Goal: Find specific page/section: Find specific page/section

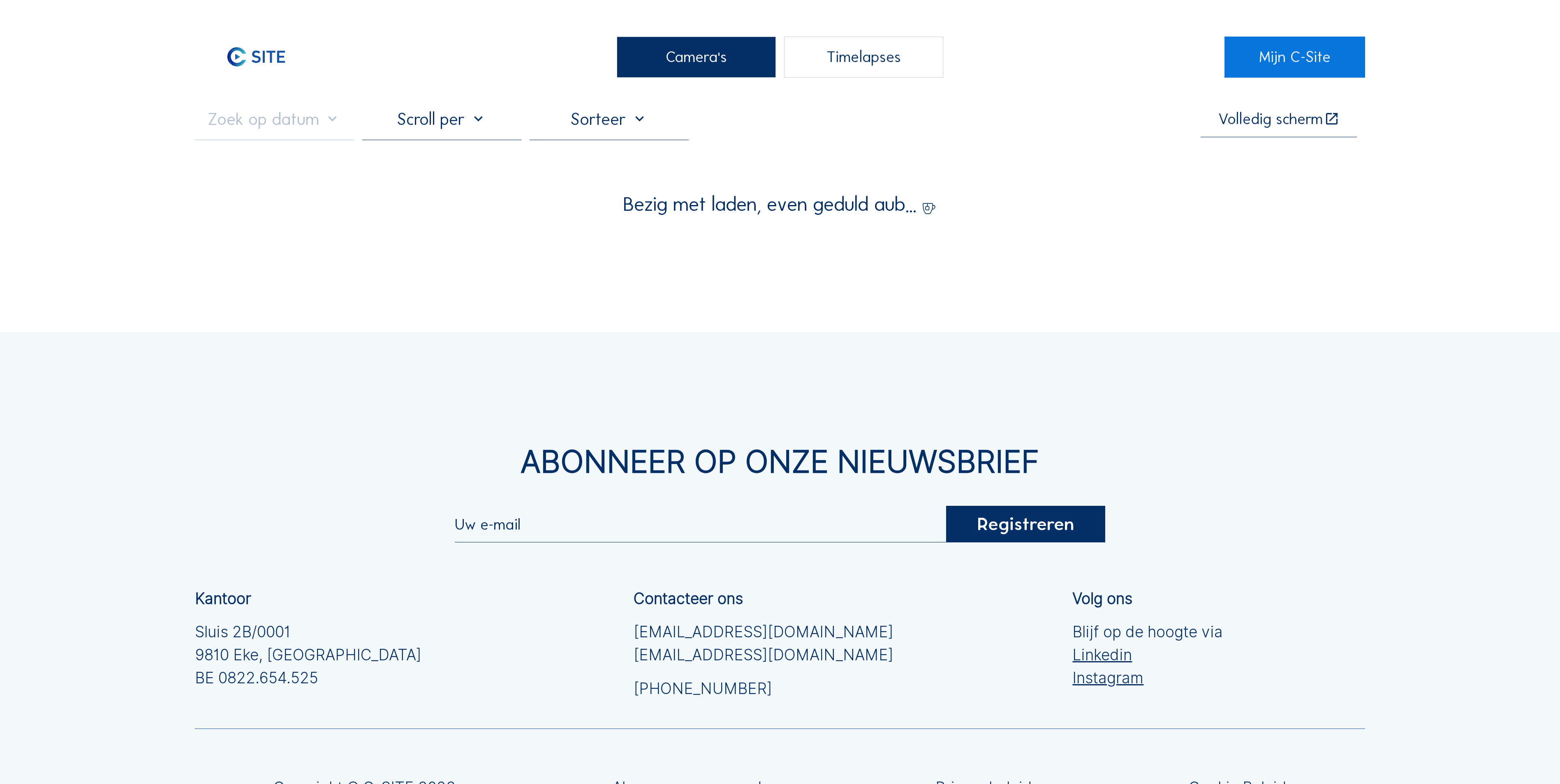
click at [661, 44] on div "Camera's" at bounding box center [696, 57] width 159 height 41
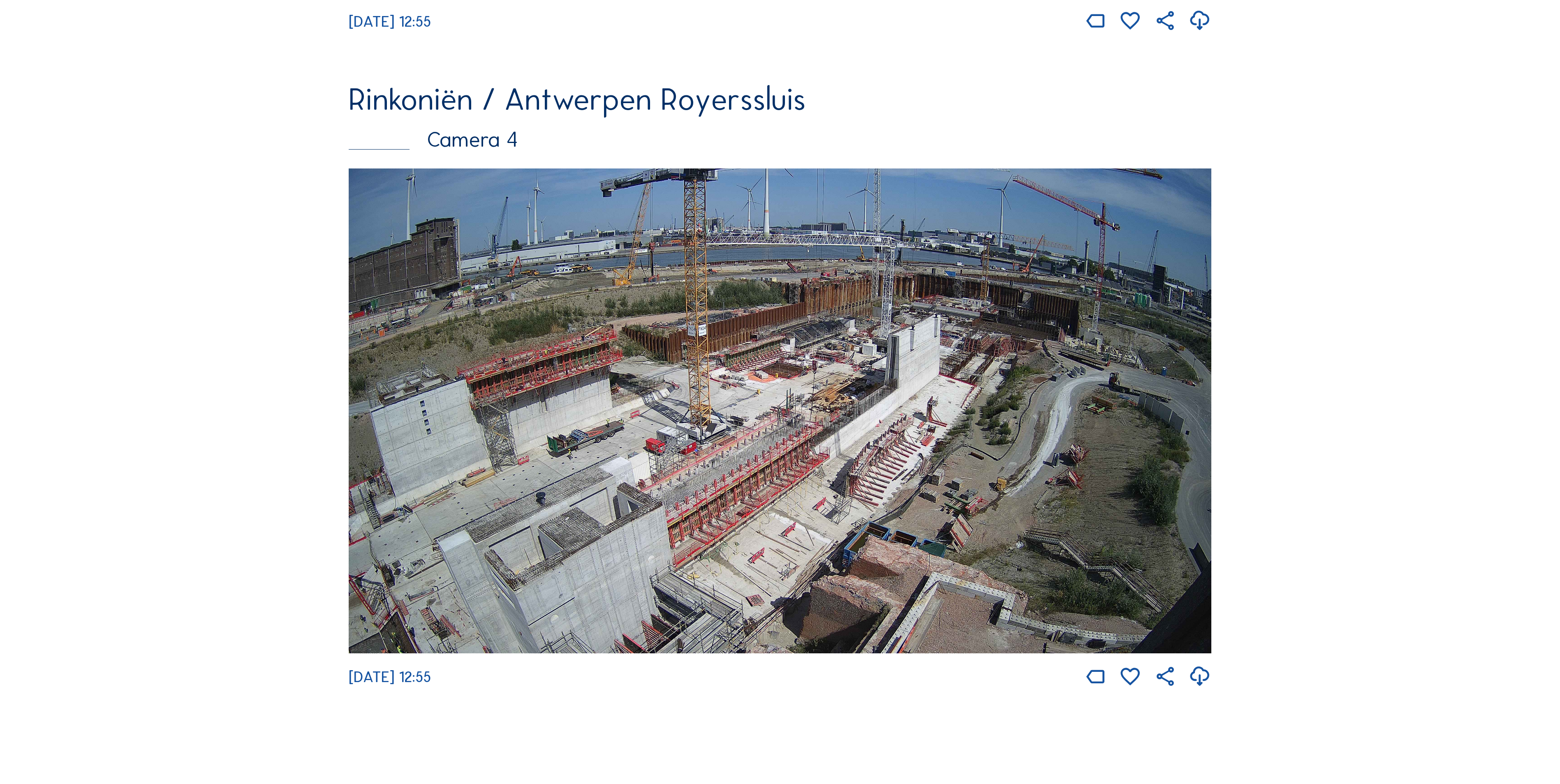
scroll to position [1912, 0]
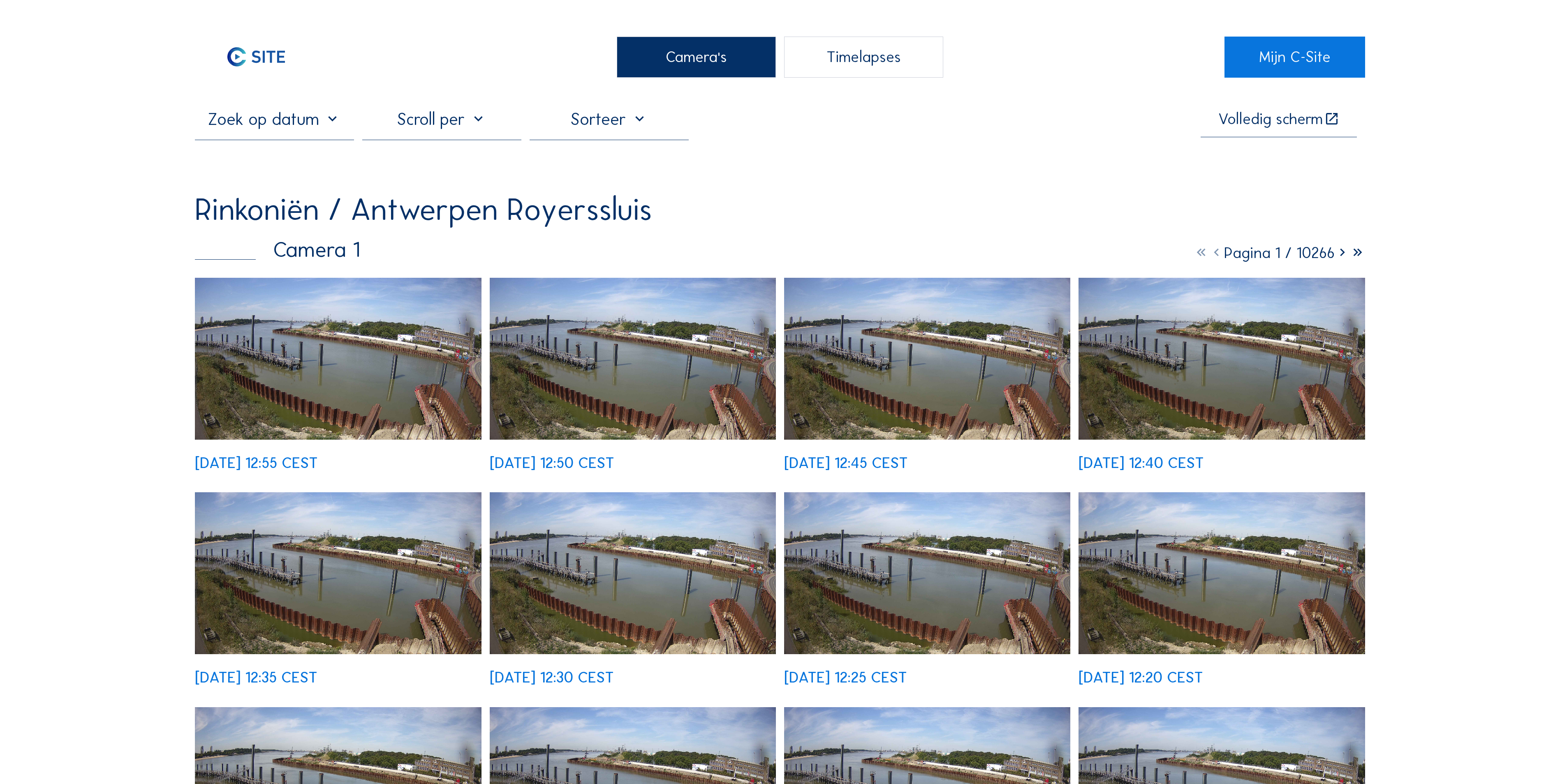
click at [678, 70] on div "Camera's" at bounding box center [696, 57] width 159 height 41
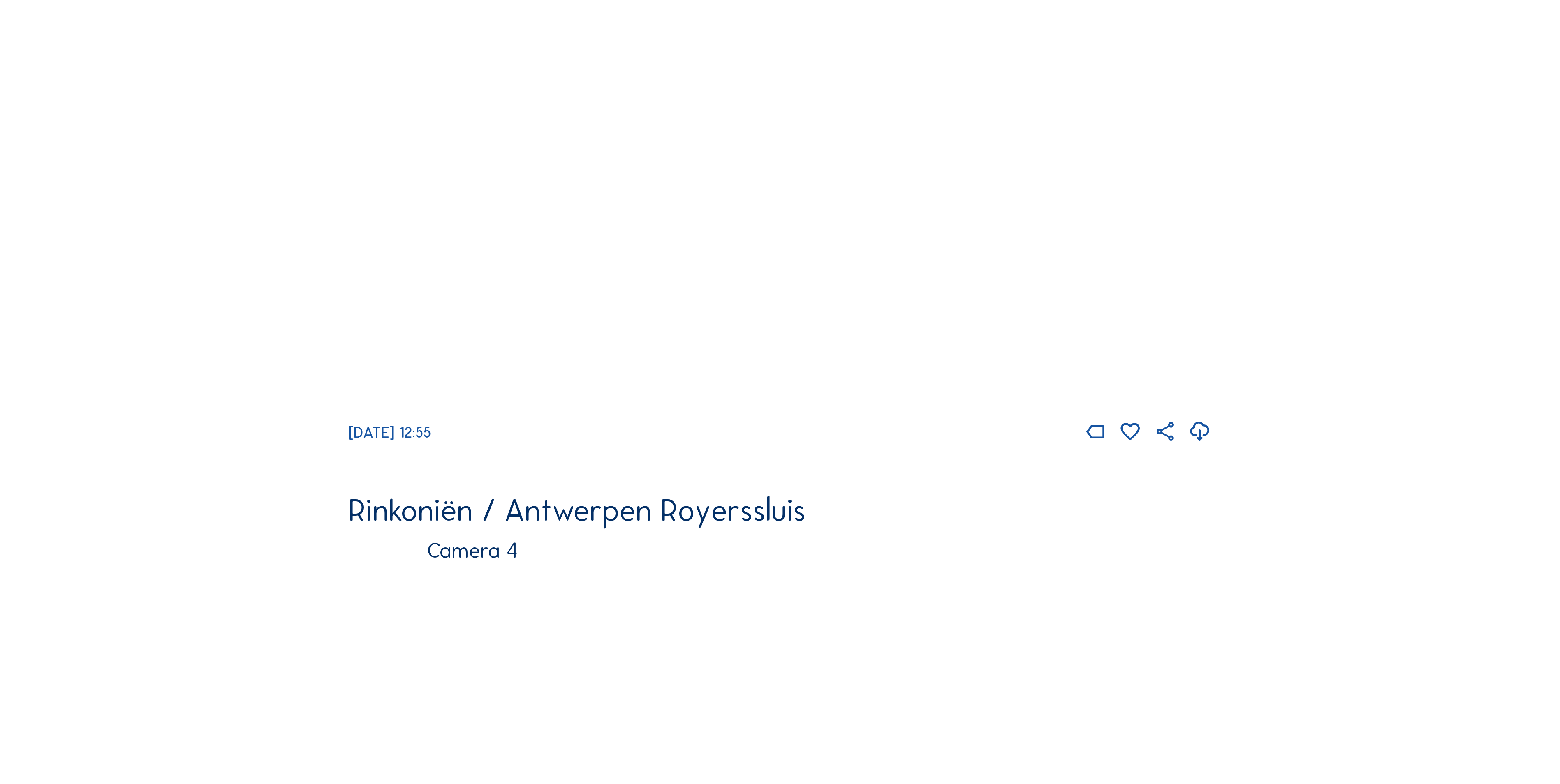
scroll to position [1562, 0]
